Goal: Task Accomplishment & Management: Use online tool/utility

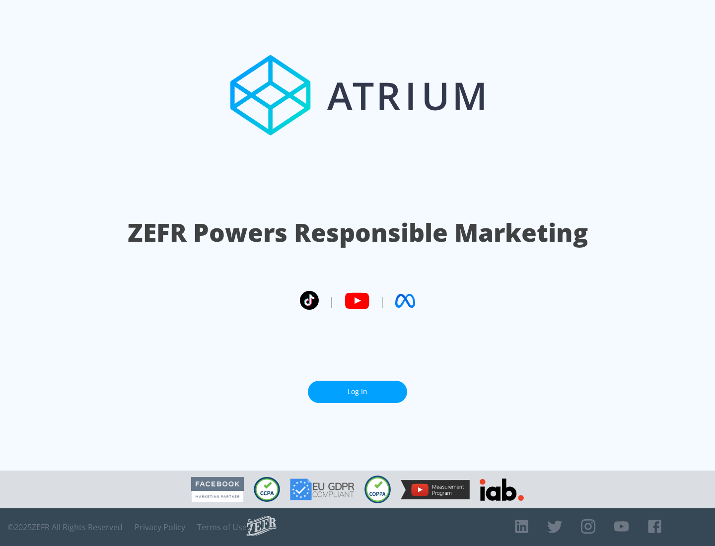
click at [358, 392] on link "Log In" at bounding box center [357, 392] width 99 height 22
